Goal: Information Seeking & Learning: Learn about a topic

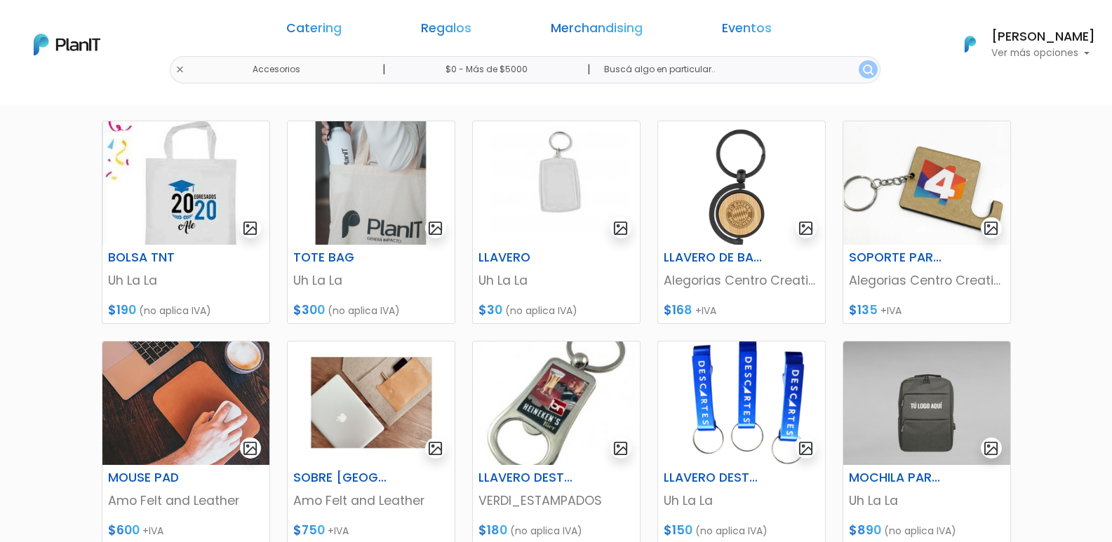
scroll to position [194, 0]
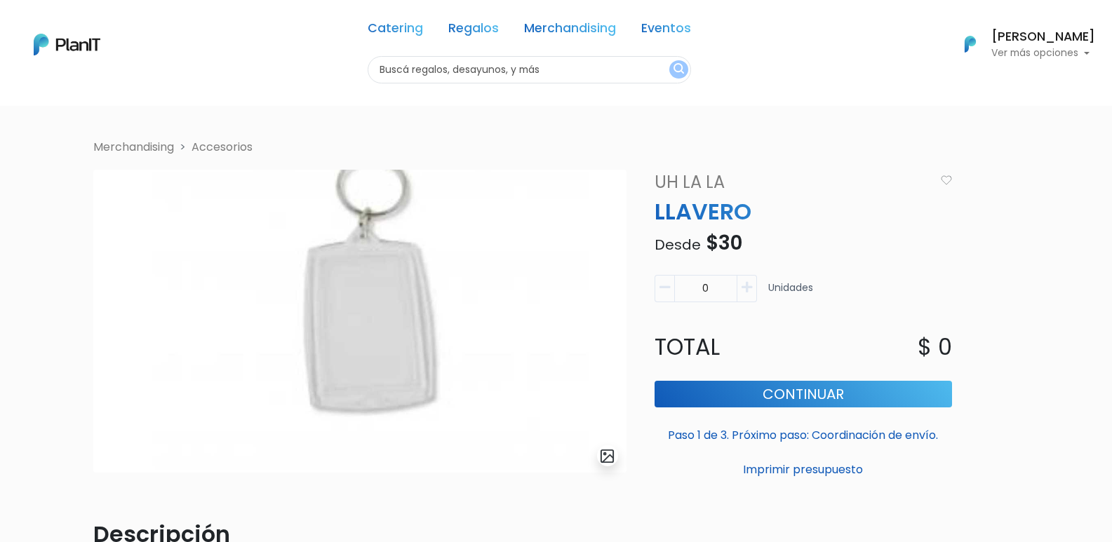
click at [694, 182] on link "Uh La La" at bounding box center [790, 182] width 288 height 25
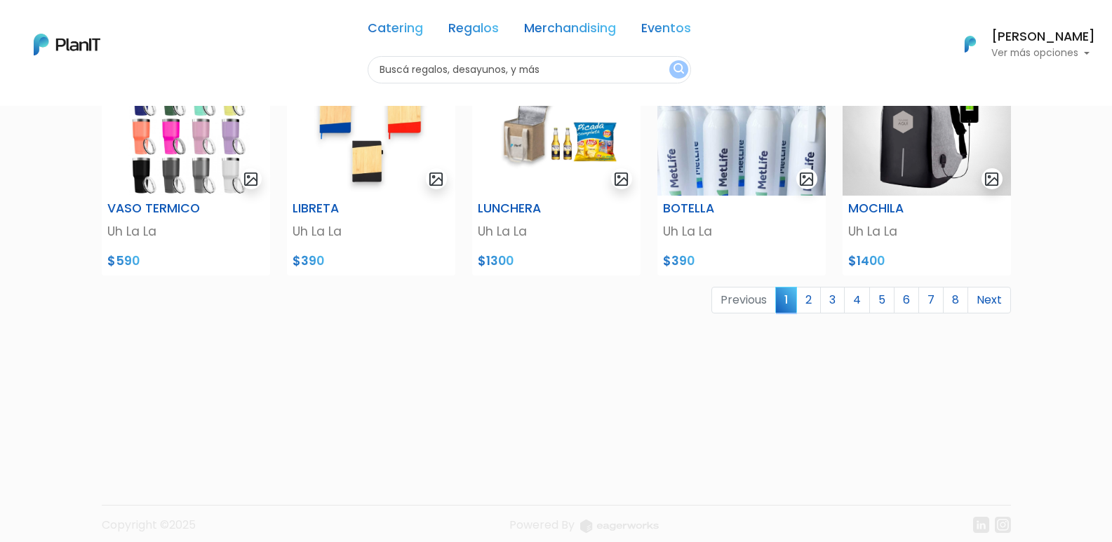
scroll to position [603, 0]
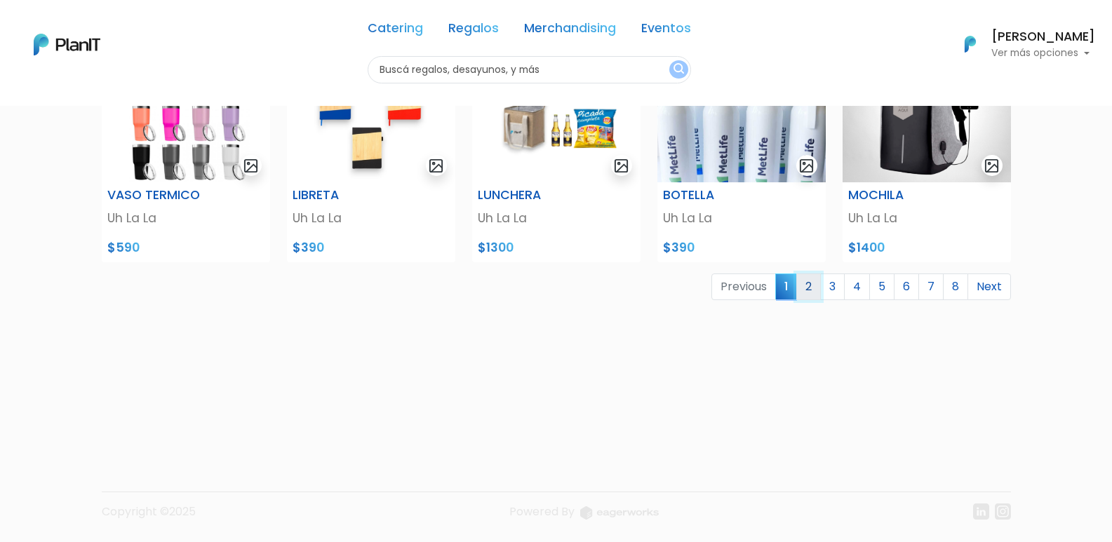
click at [810, 290] on link "2" at bounding box center [808, 287] width 25 height 27
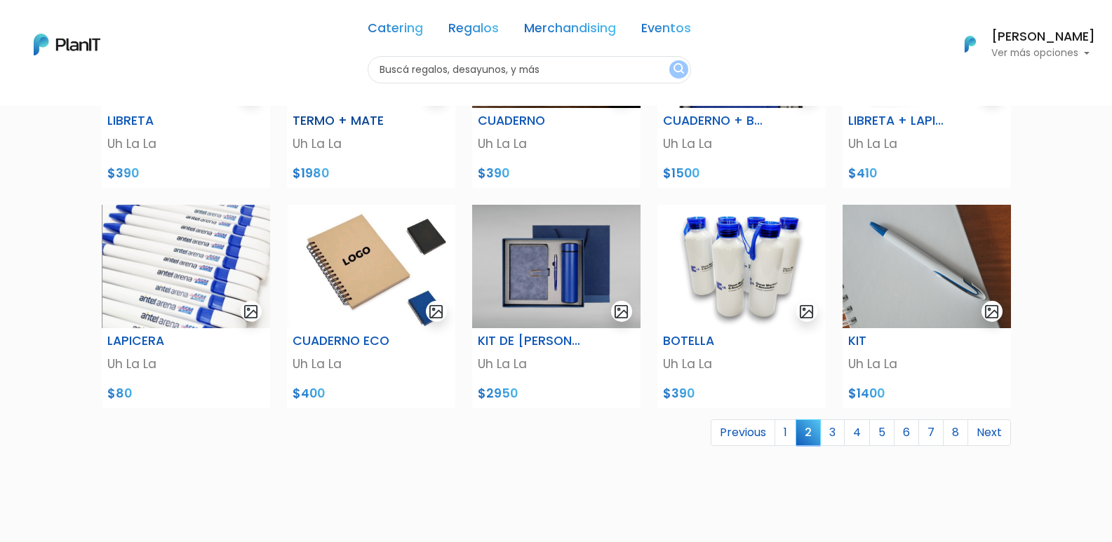
scroll to position [561, 0]
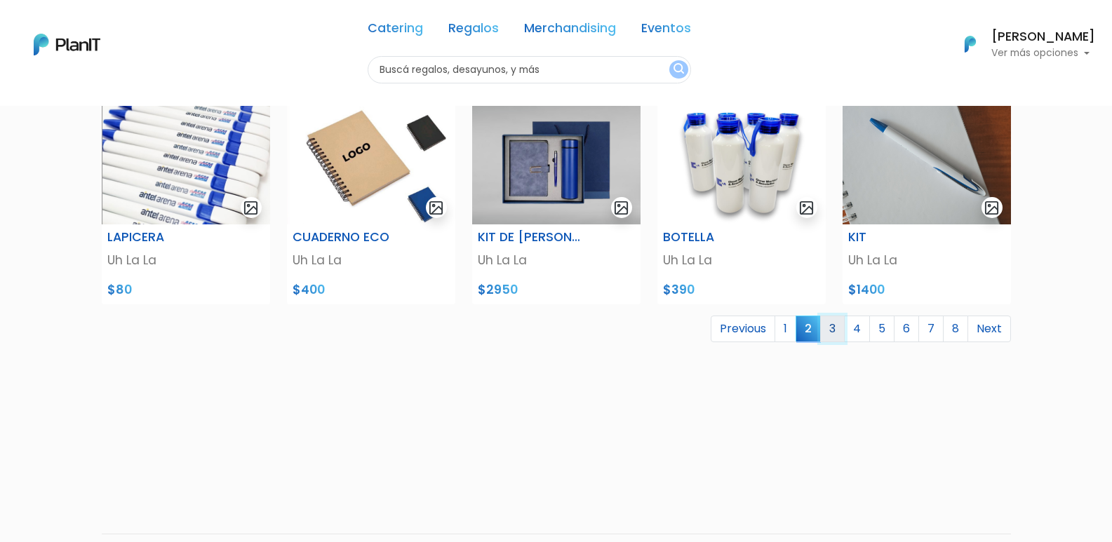
click at [833, 335] on link "3" at bounding box center [832, 329] width 25 height 27
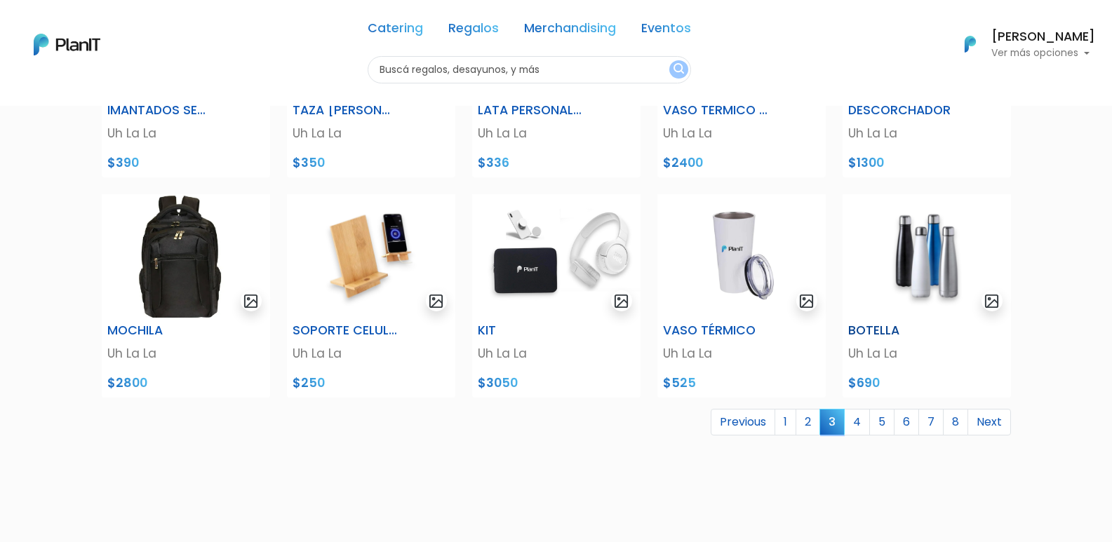
scroll to position [491, 0]
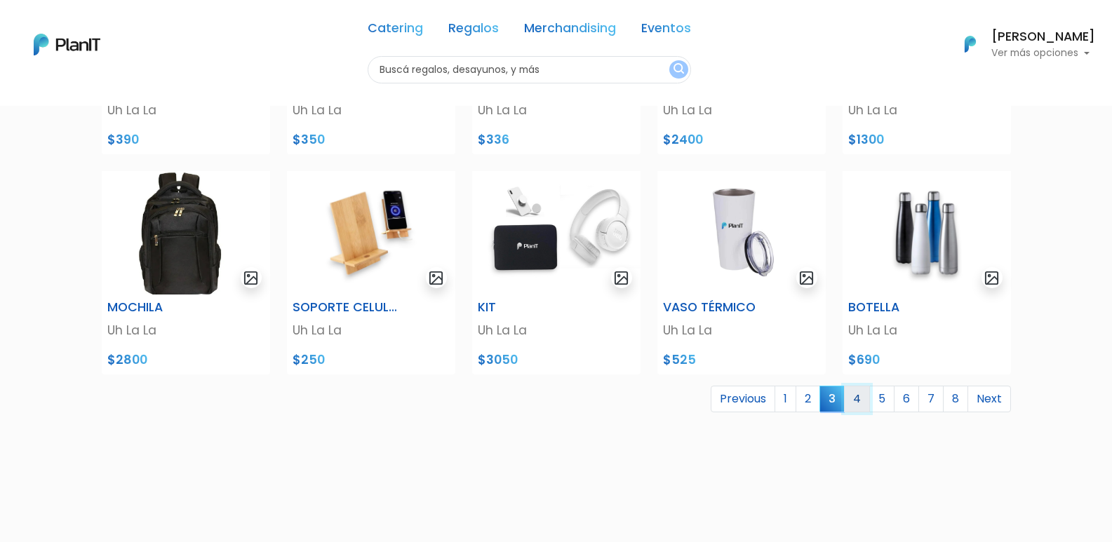
click at [857, 403] on link "4" at bounding box center [857, 399] width 26 height 27
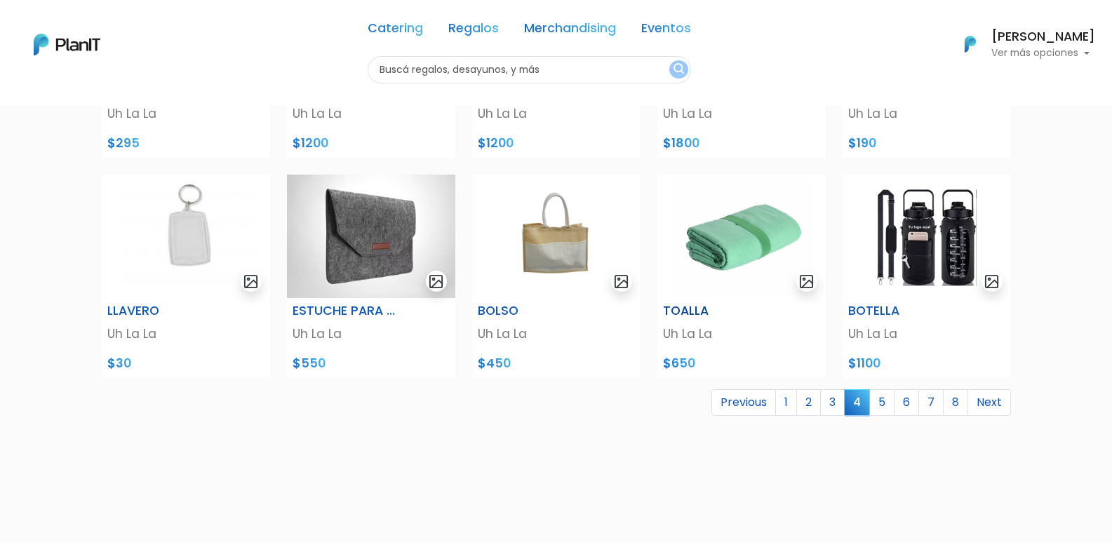
scroll to position [491, 0]
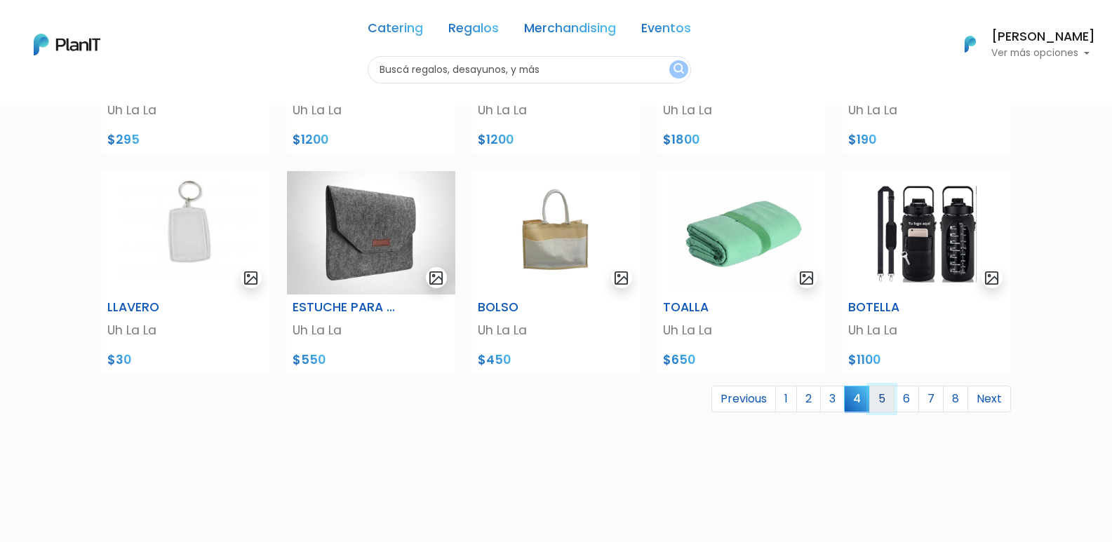
click at [885, 399] on link "5" at bounding box center [881, 399] width 25 height 27
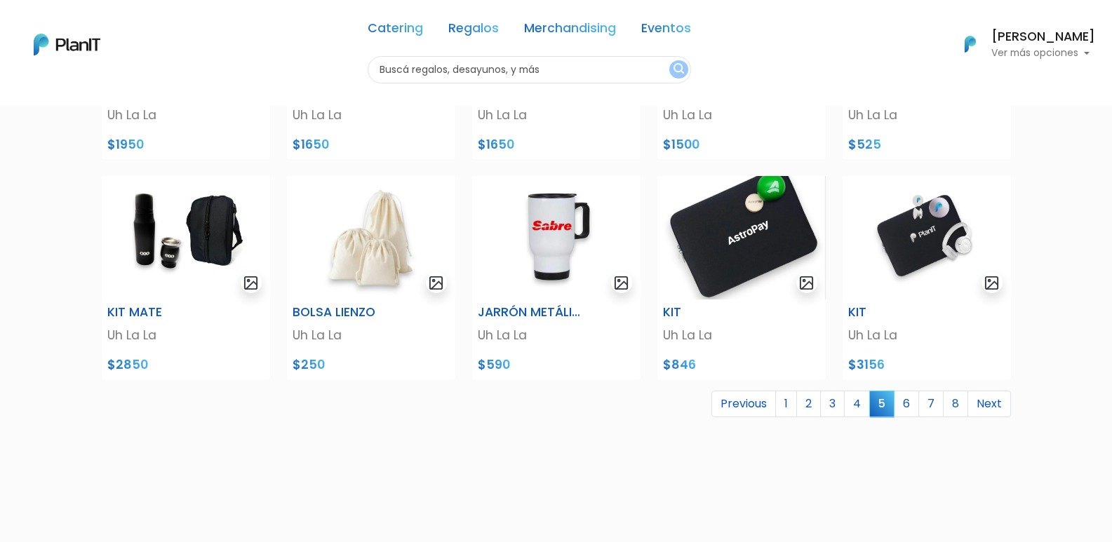
scroll to position [491, 0]
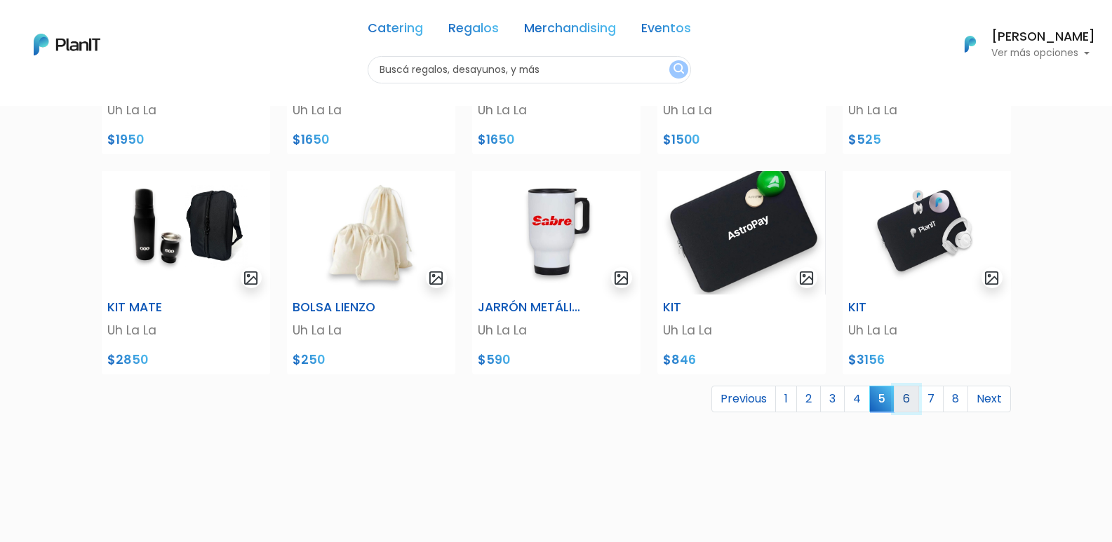
click at [907, 401] on link "6" at bounding box center [906, 399] width 25 height 27
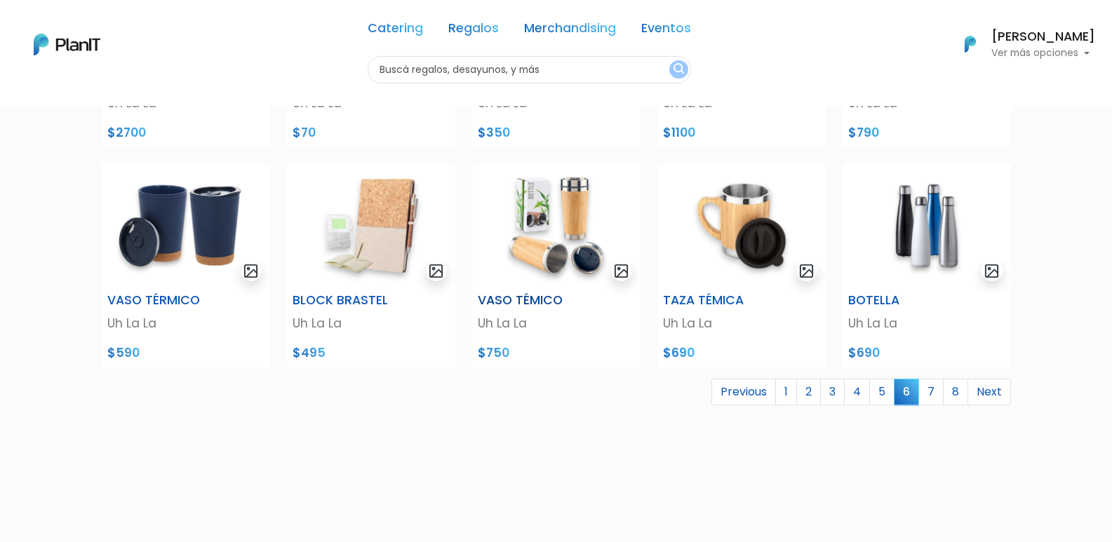
scroll to position [561, 0]
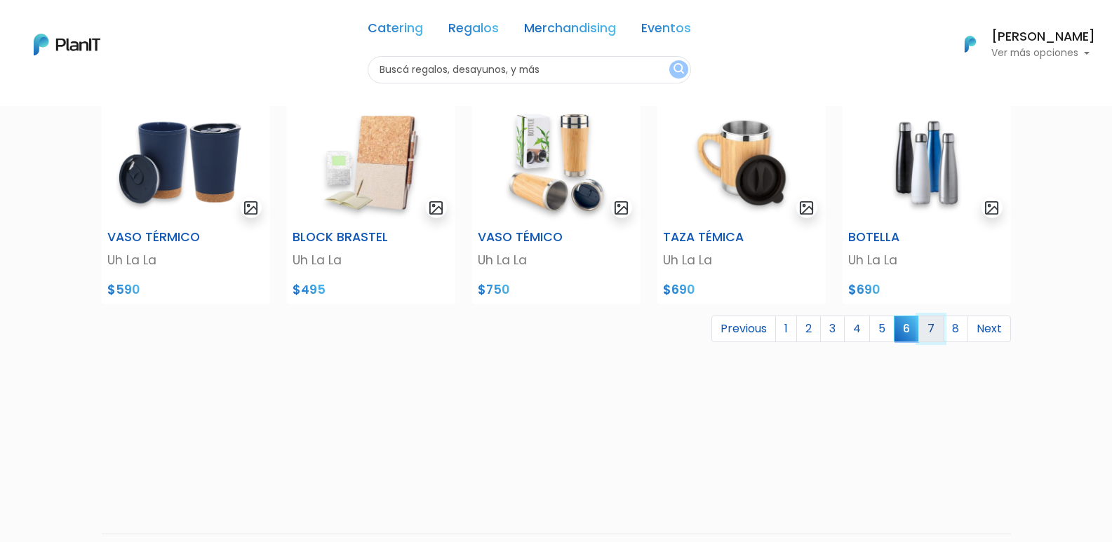
click at [934, 333] on link "7" at bounding box center [930, 329] width 25 height 27
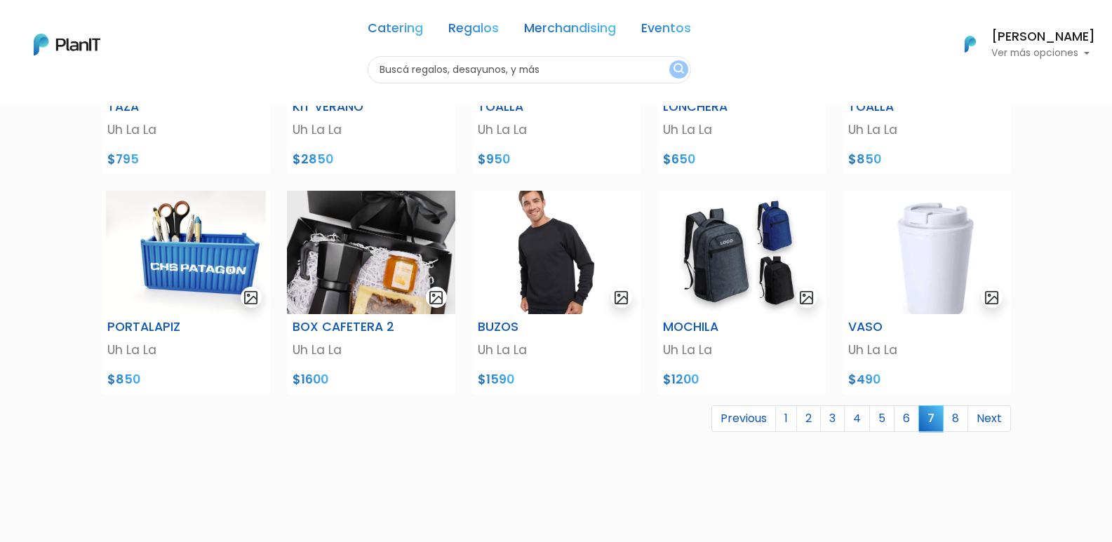
scroll to position [491, 0]
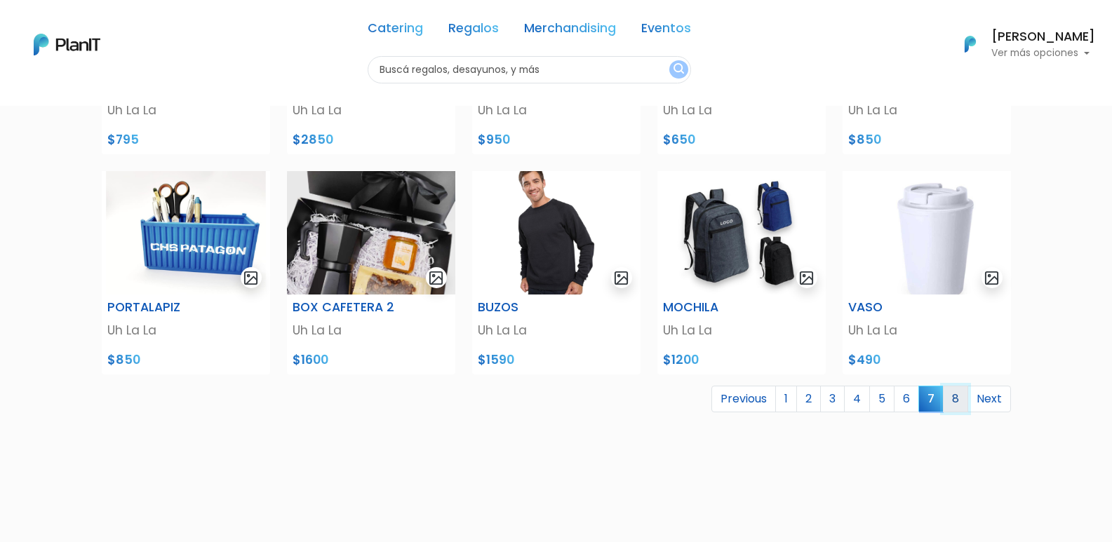
click at [960, 405] on link "8" at bounding box center [955, 399] width 25 height 27
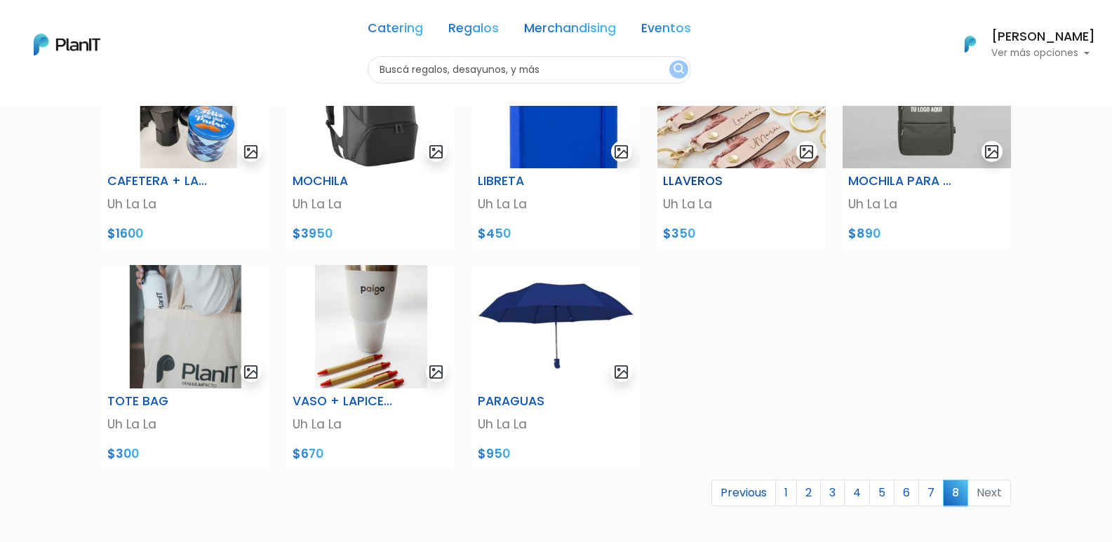
scroll to position [421, 0]
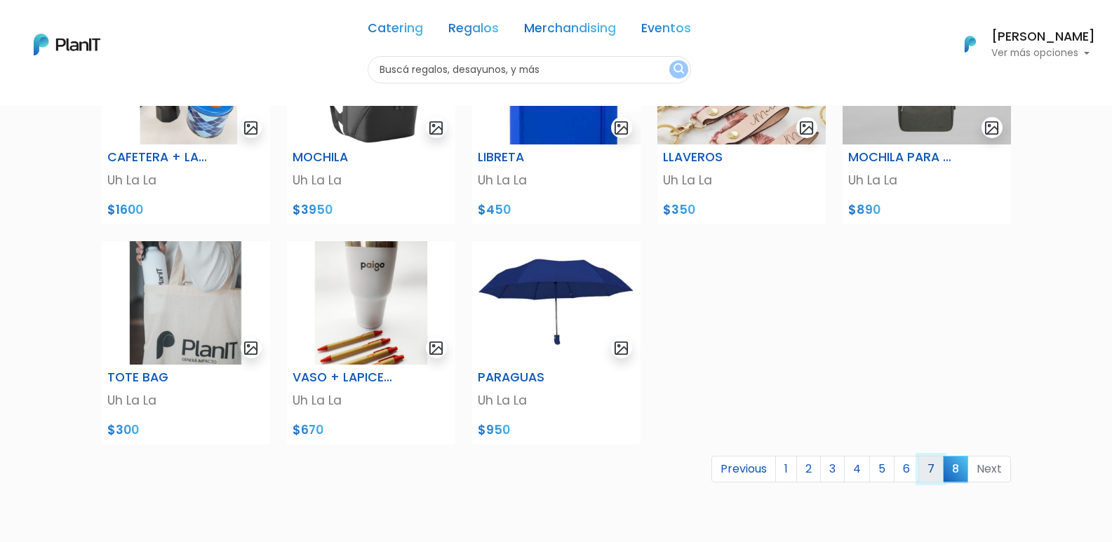
click at [933, 473] on link "7" at bounding box center [930, 469] width 25 height 27
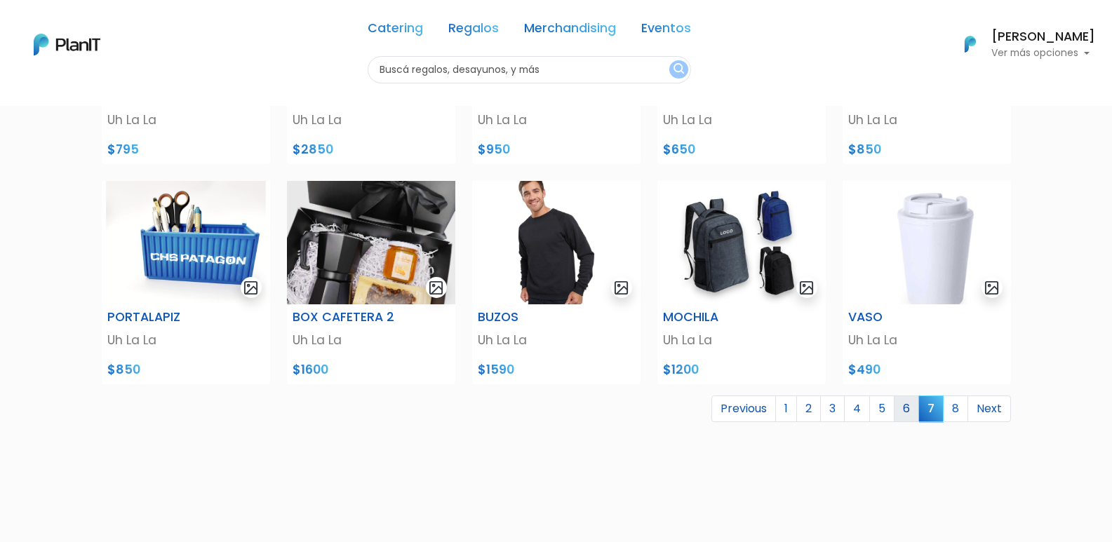
scroll to position [561, 0]
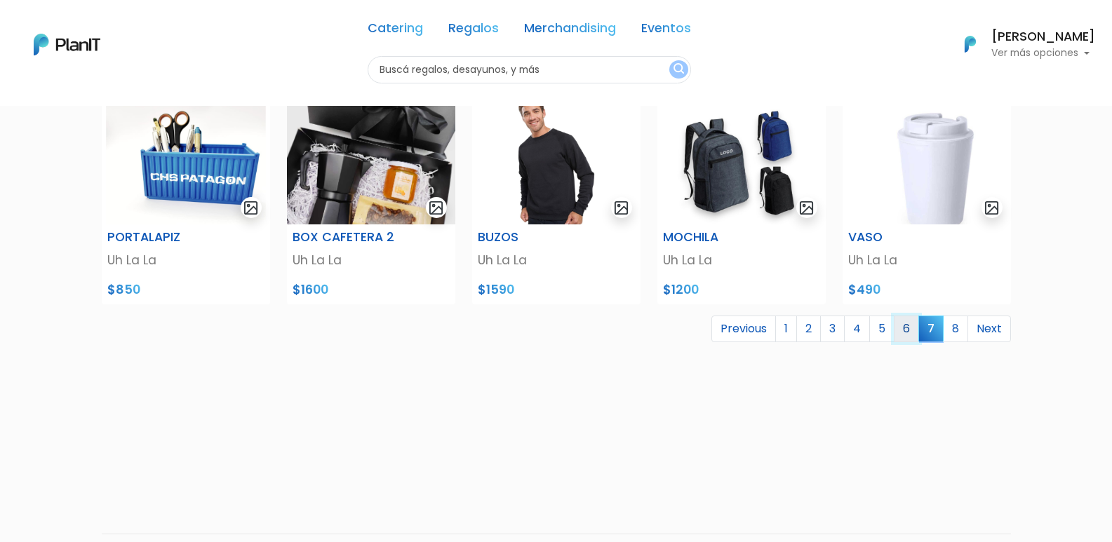
click at [905, 337] on link "6" at bounding box center [906, 329] width 25 height 27
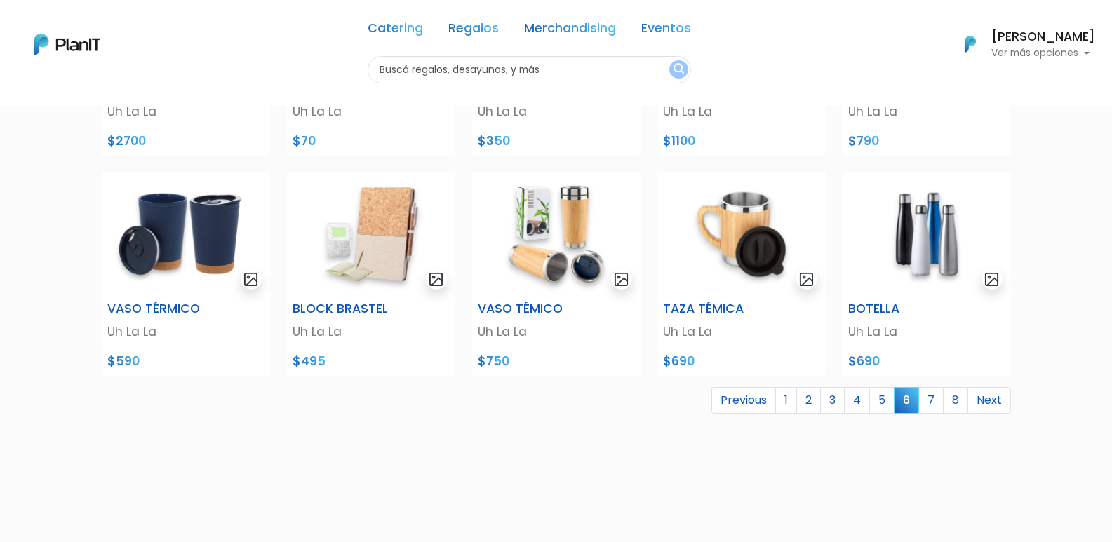
scroll to position [491, 0]
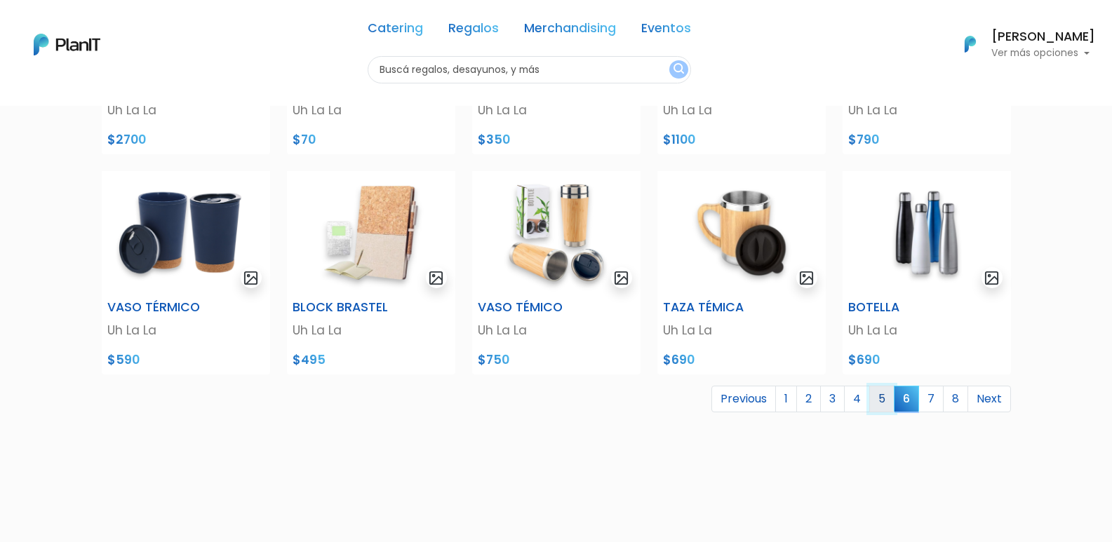
click at [879, 404] on link "5" at bounding box center [881, 399] width 25 height 27
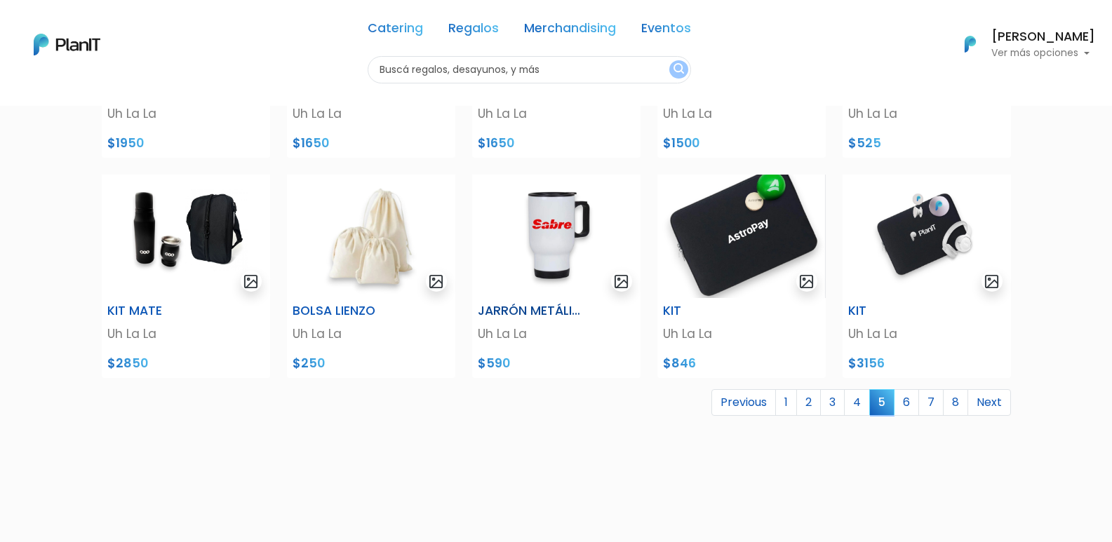
scroll to position [491, 0]
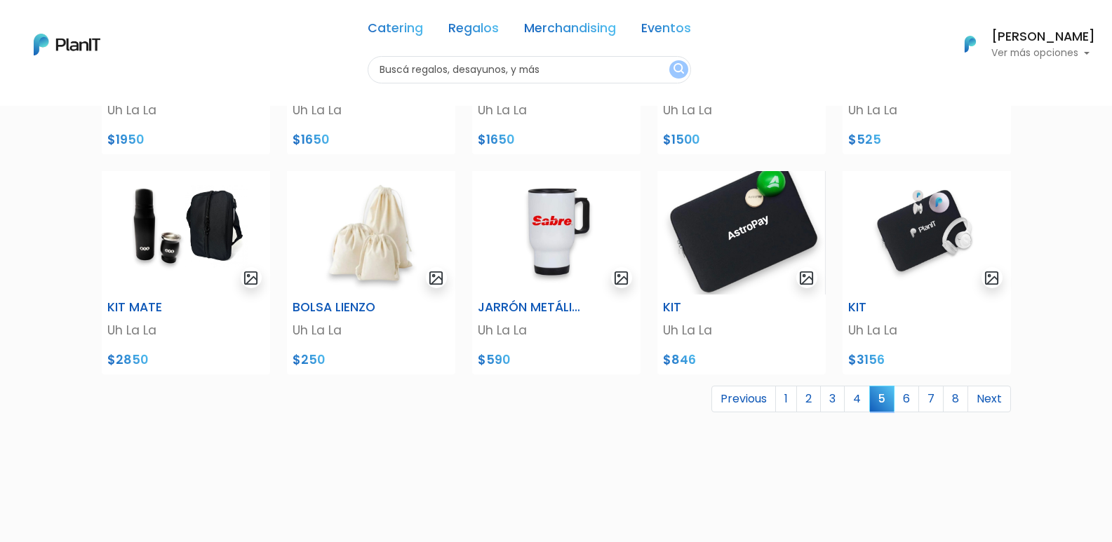
click at [871, 405] on span "5" at bounding box center [881, 399] width 25 height 26
click at [857, 405] on link "4" at bounding box center [857, 399] width 26 height 27
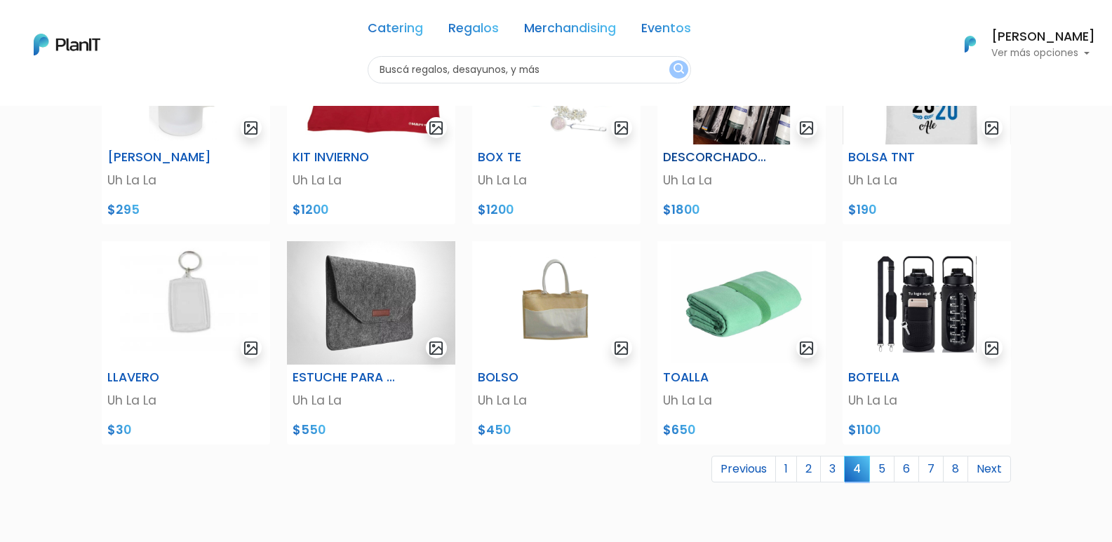
scroll to position [491, 0]
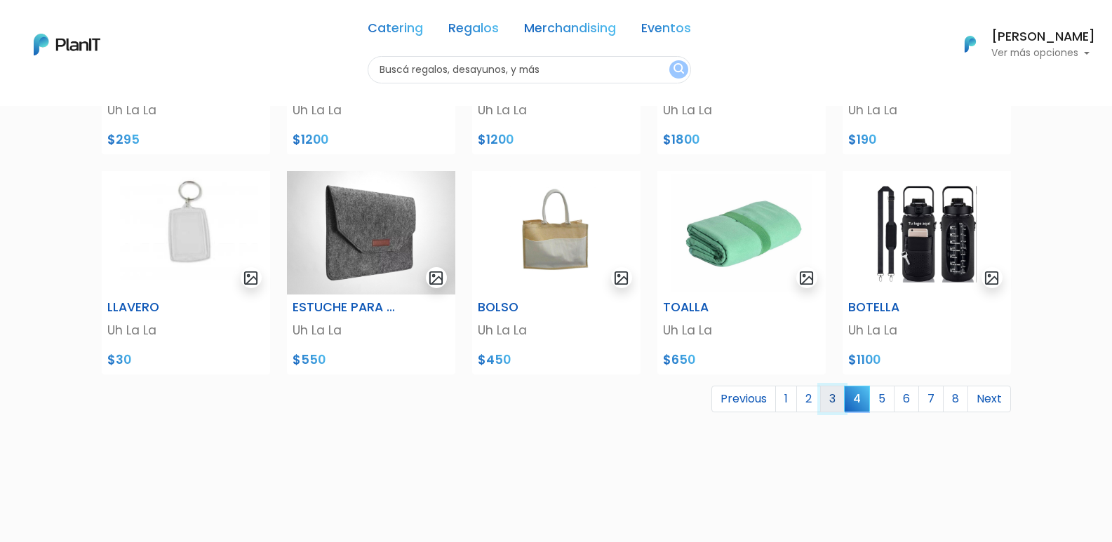
click at [834, 404] on link "3" at bounding box center [832, 399] width 25 height 27
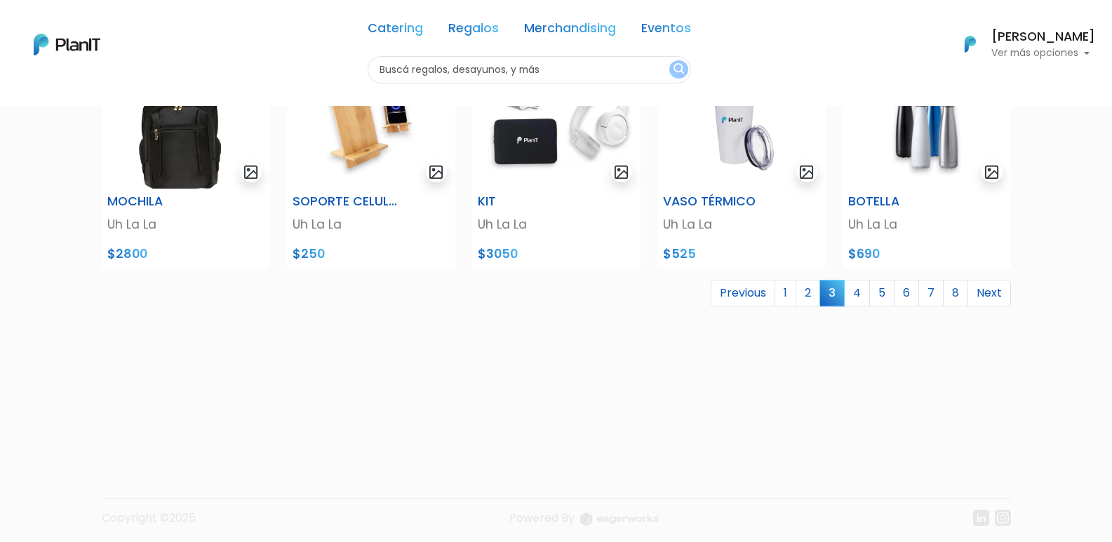
scroll to position [603, 0]
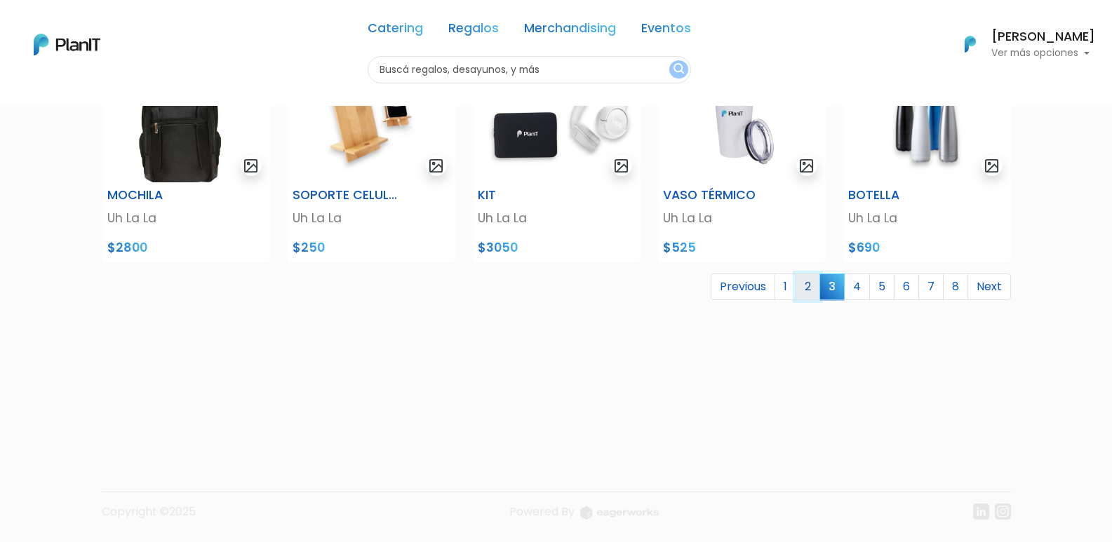
click at [818, 287] on link "2" at bounding box center [807, 287] width 25 height 27
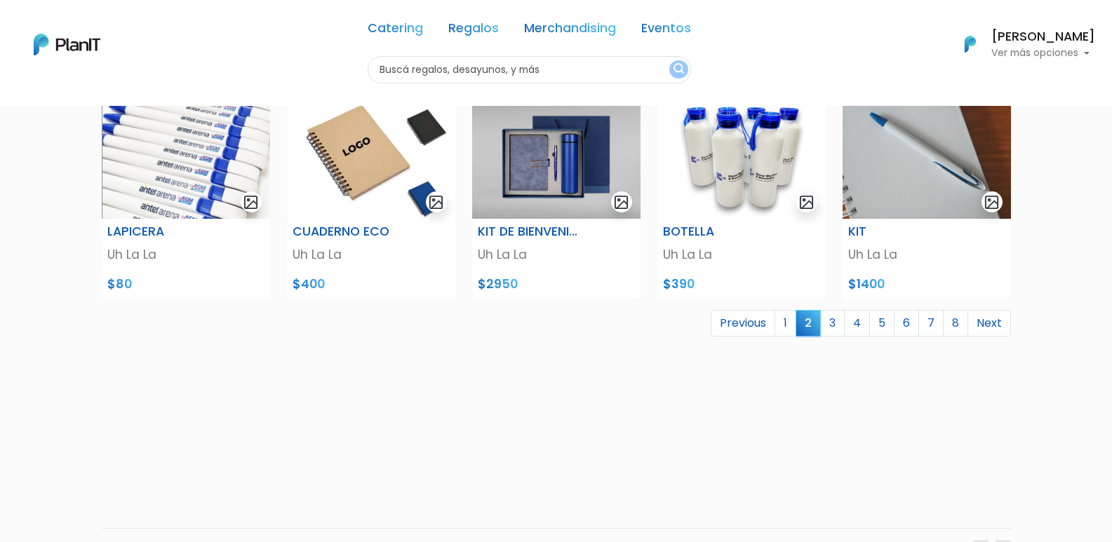
scroll to position [603, 0]
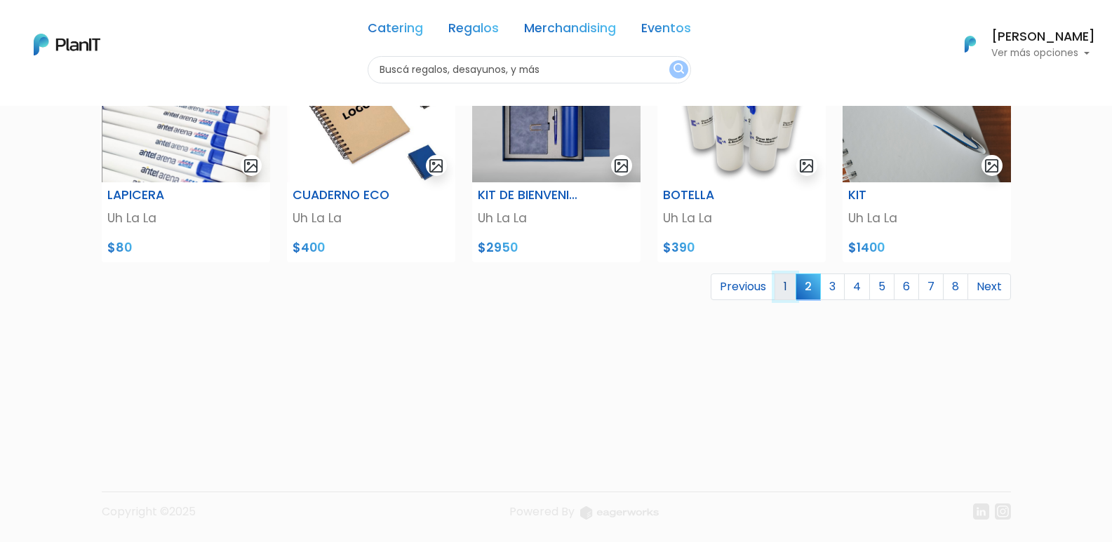
click at [790, 293] on link "1" at bounding box center [785, 287] width 22 height 27
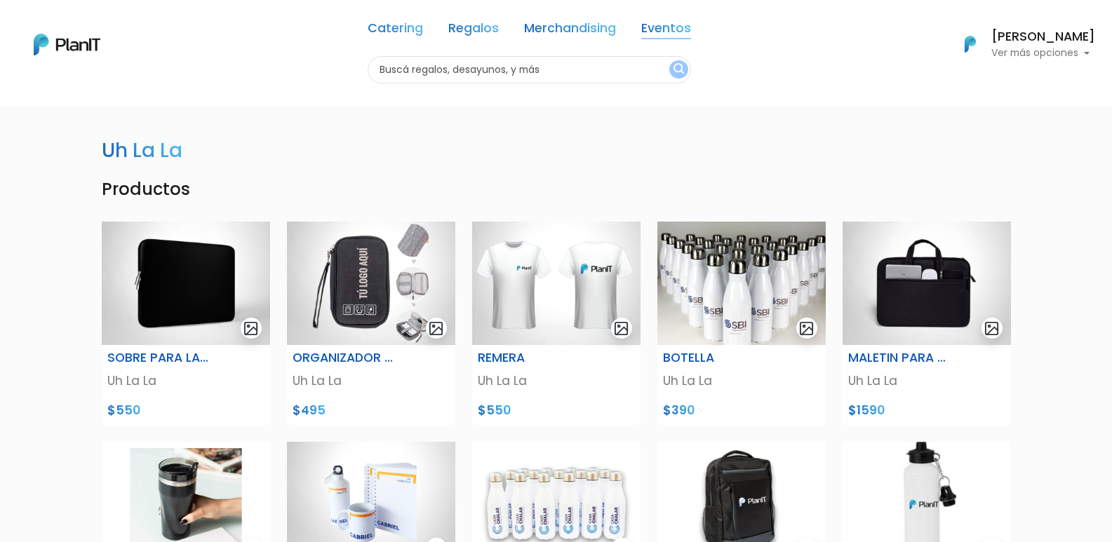
click at [652, 22] on link "Eventos" at bounding box center [666, 30] width 50 height 17
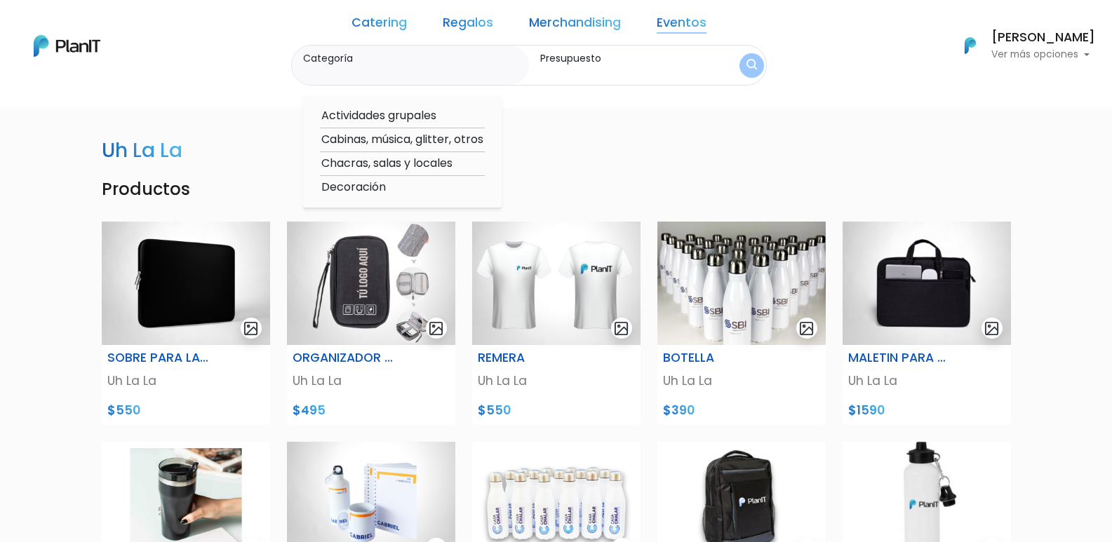
click at [490, 25] on link "Regalos" at bounding box center [468, 25] width 51 height 17
